Goal: Task Accomplishment & Management: Use online tool/utility

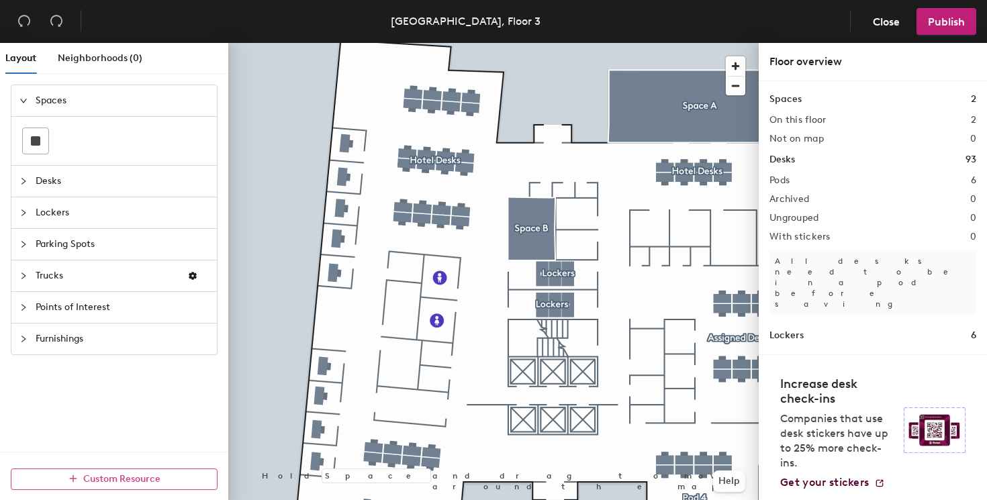
click at [104, 472] on button "Custom Resource" at bounding box center [114, 479] width 207 height 21
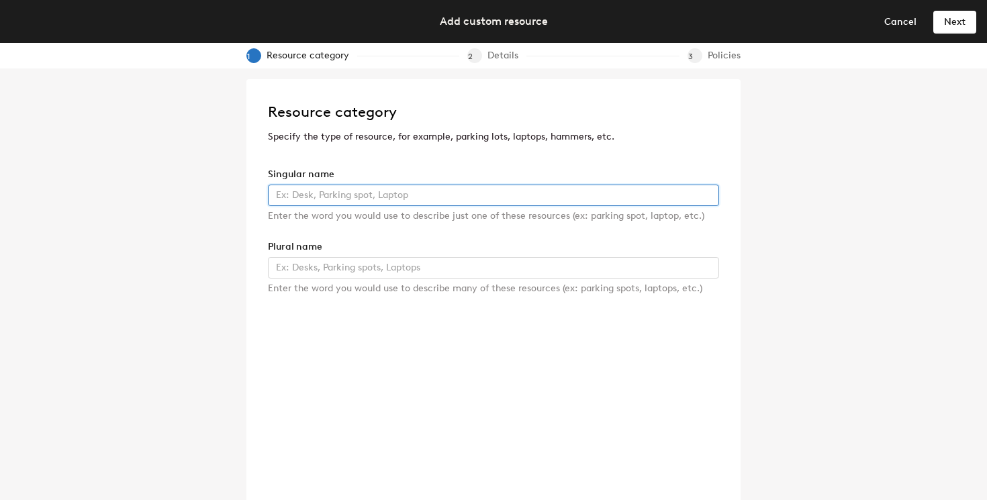
click at [373, 192] on input "text" at bounding box center [493, 195] width 451 height 21
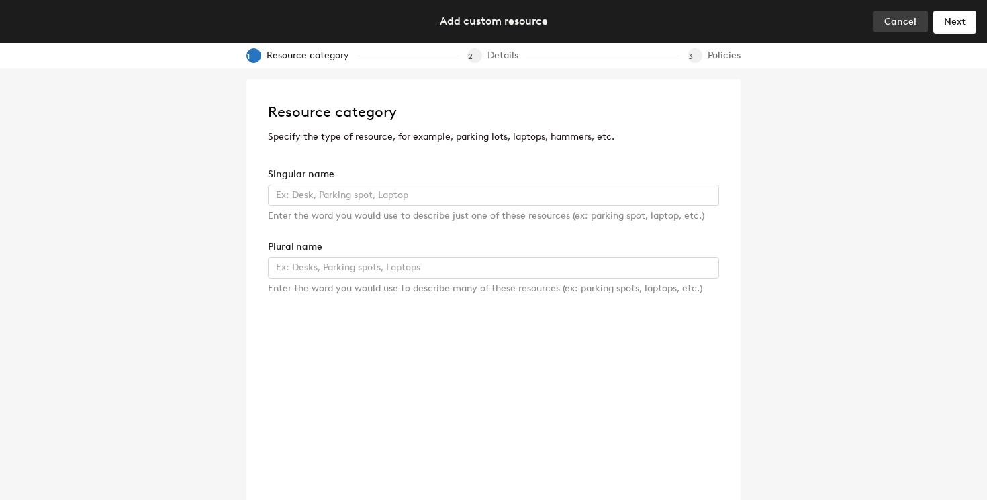
click at [912, 24] on span "Cancel" at bounding box center [900, 21] width 32 height 11
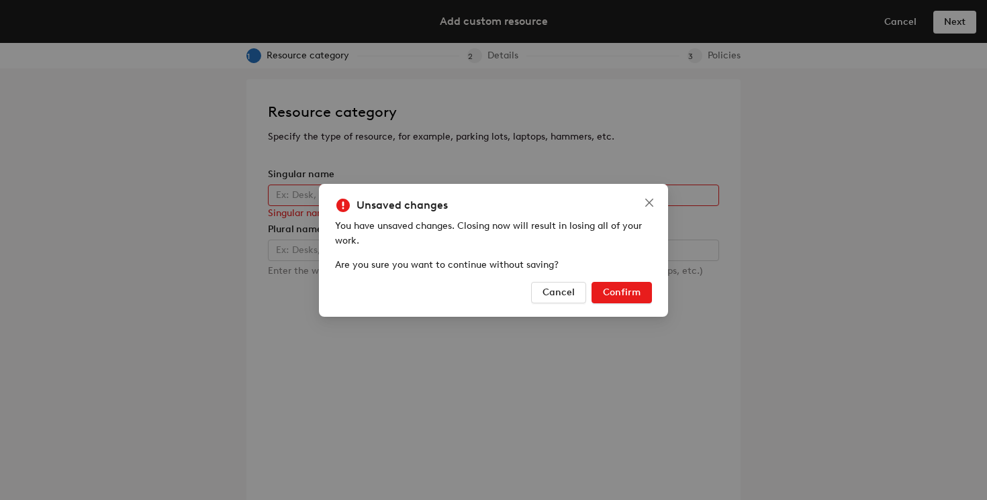
click at [610, 285] on button "Confirm" at bounding box center [621, 292] width 60 height 21
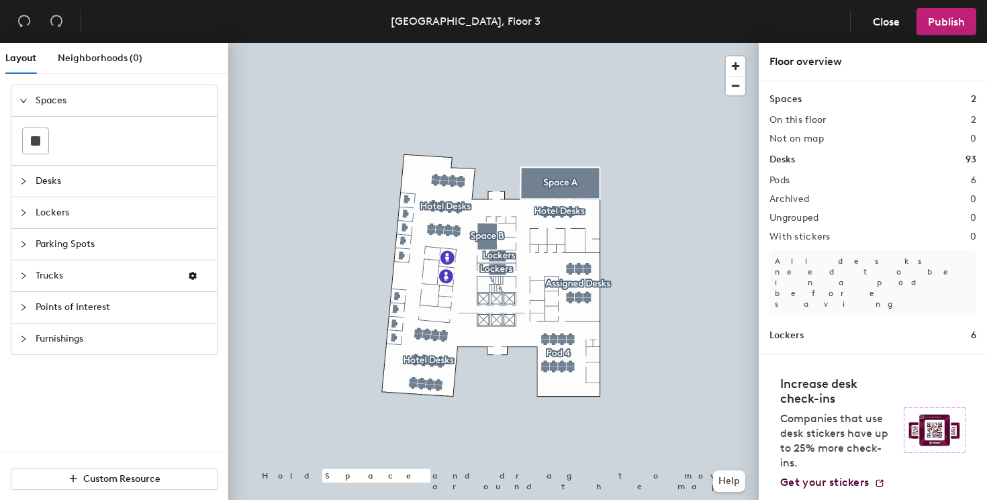
click at [21, 271] on div at bounding box center [27, 275] width 16 height 15
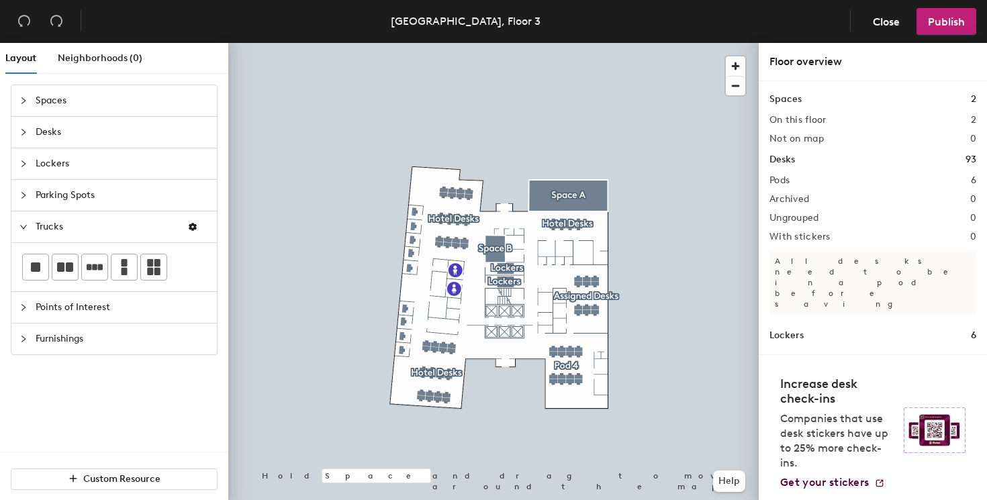
click at [23, 338] on icon "collapsed" at bounding box center [23, 339] width 8 height 8
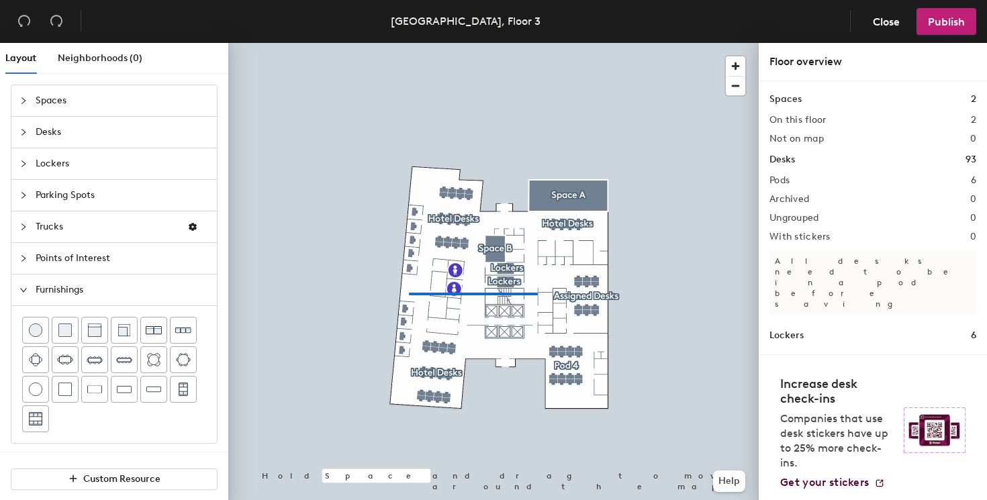
click at [394, 43] on div at bounding box center [493, 43] width 530 height 0
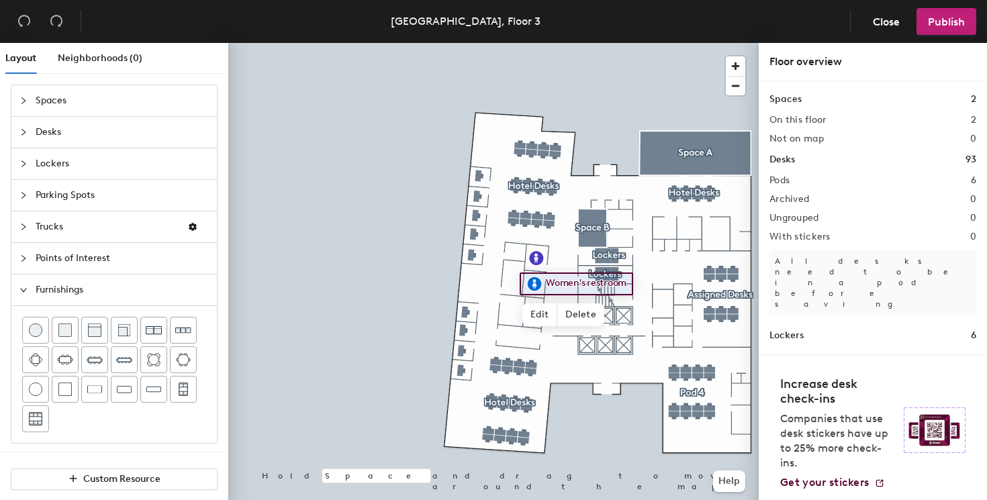
click at [331, 43] on div at bounding box center [493, 43] width 530 height 0
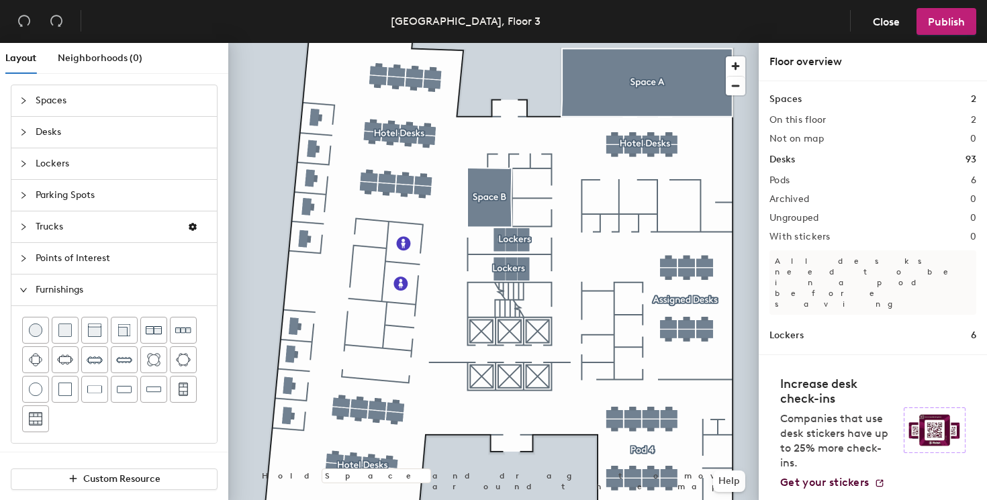
click at [131, 463] on div "Custom Resource" at bounding box center [114, 479] width 228 height 54
click at [129, 498] on div "Custom Resource" at bounding box center [114, 479] width 228 height 54
click at [157, 483] on span "Custom Resource" at bounding box center [121, 478] width 77 height 11
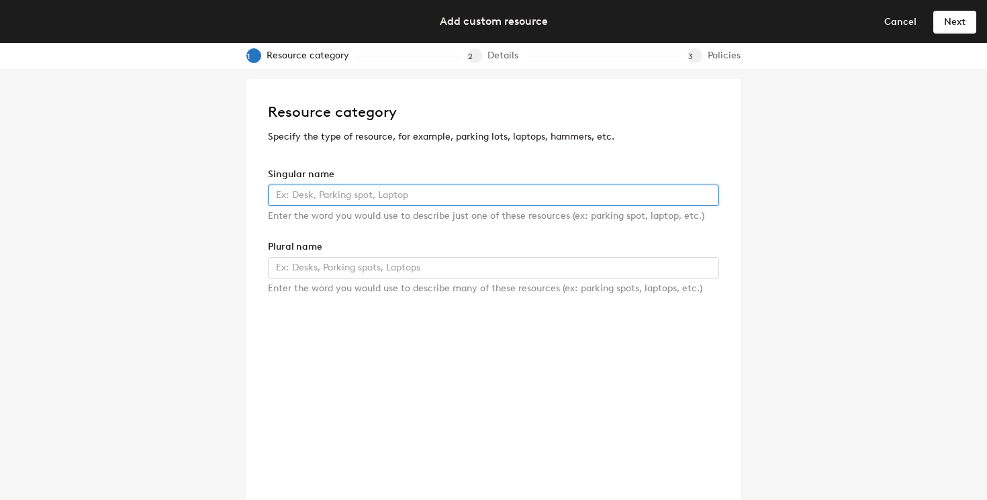
click at [419, 190] on input "text" at bounding box center [493, 195] width 451 height 21
type input "Artwork"
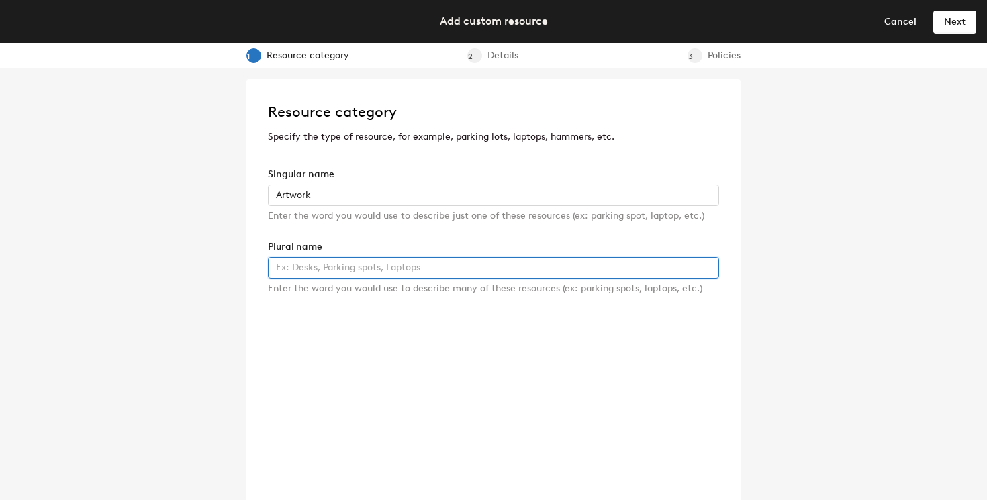
click at [418, 263] on input "text" at bounding box center [493, 267] width 451 height 21
type input "Artworlk"
